Goal: Browse casually

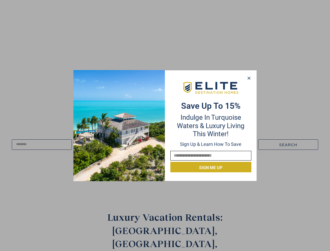
click at [165, 125] on div "Save up to 15% Indulge in Turquoise Waters & Luxury Living this winter! Sign up…" at bounding box center [210, 126] width 91 height 94
click at [249, 78] on icon at bounding box center [248, 78] width 3 height 3
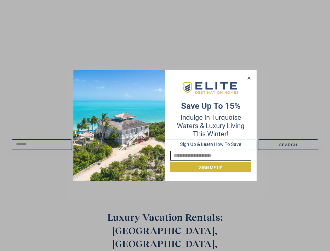
click at [249, 78] on icon at bounding box center [248, 78] width 3 height 3
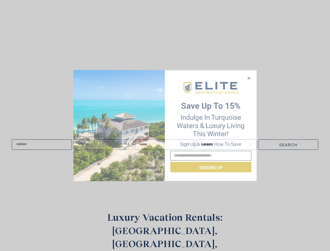
click at [249, 78] on icon at bounding box center [248, 78] width 3 height 3
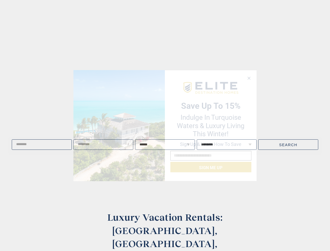
click at [119, 125] on img at bounding box center [118, 125] width 91 height 111
click at [211, 88] on video at bounding box center [165, 95] width 382 height 191
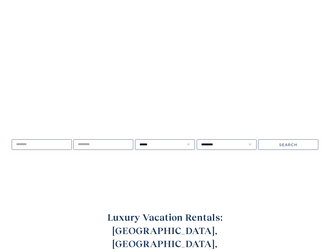
click at [211, 167] on div "Live well, travel often. ****** * * * * * * * * * ** ** ** ** ** ** **" at bounding box center [165, 144] width 330 height 67
